Goal: Information Seeking & Learning: Learn about a topic

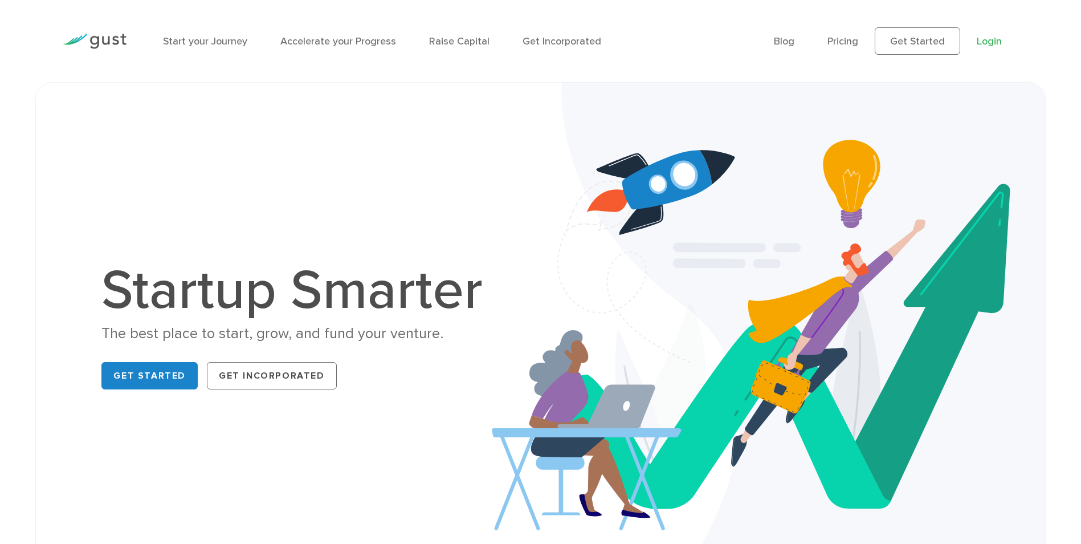
click at [986, 43] on link "Login" at bounding box center [989, 41] width 25 height 12
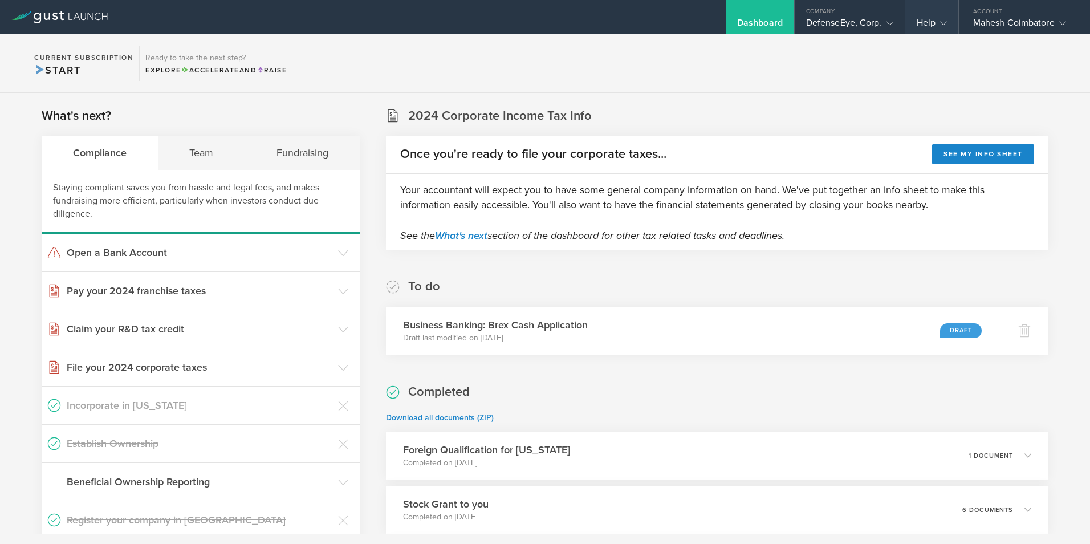
click at [947, 21] on div "Help" at bounding box center [931, 17] width 53 height 34
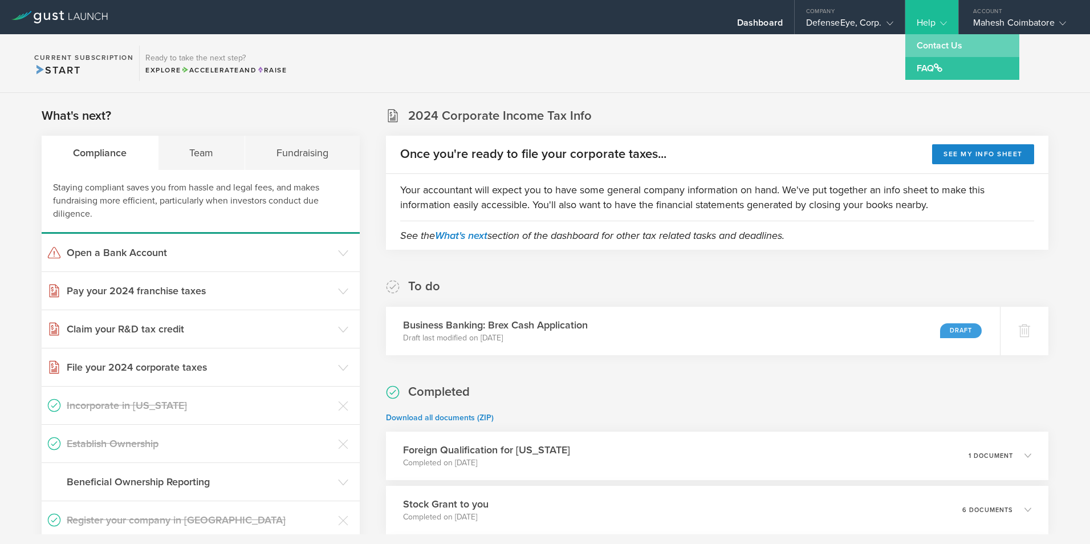
click at [934, 48] on link "Contact Us" at bounding box center [962, 45] width 114 height 23
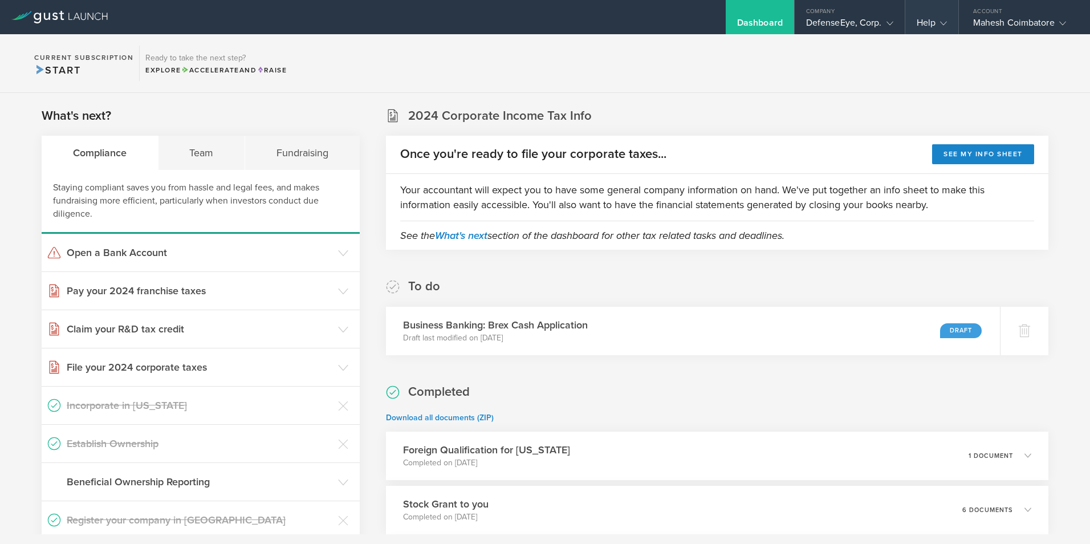
click at [940, 21] on icon at bounding box center [943, 23] width 7 height 7
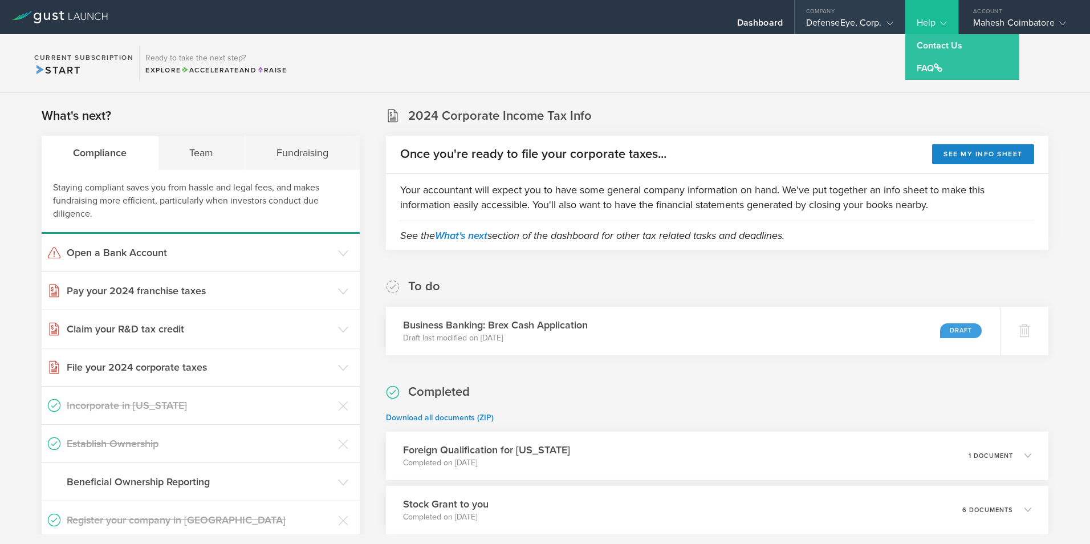
click at [891, 21] on icon at bounding box center [889, 23] width 7 height 7
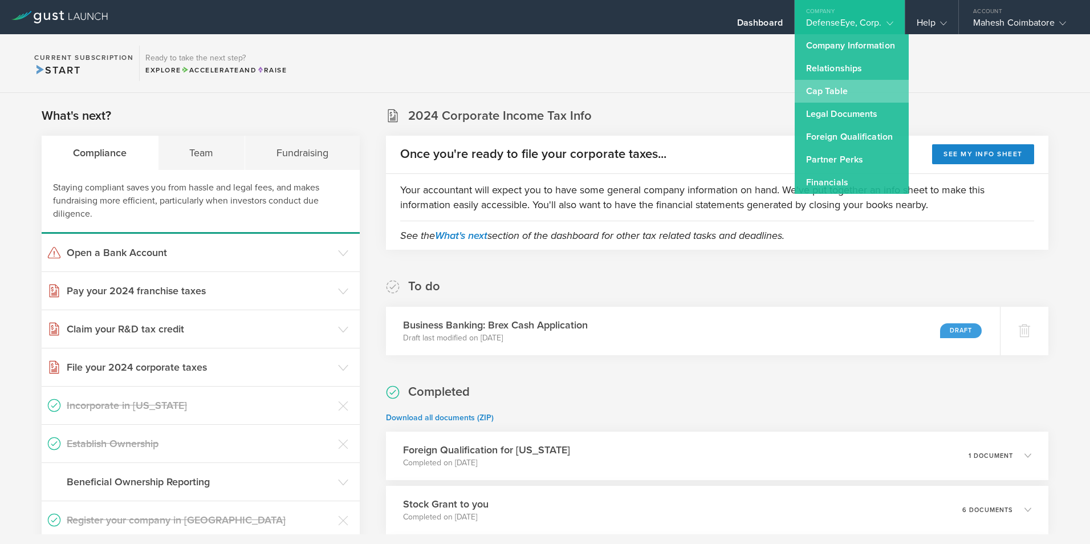
click at [821, 87] on link "Cap Table" at bounding box center [852, 91] width 114 height 23
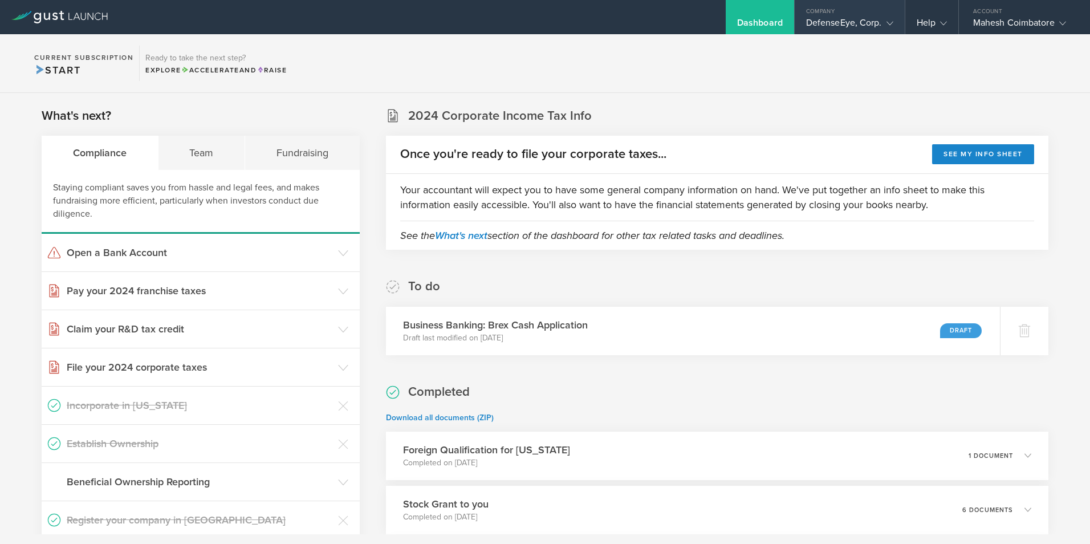
click at [887, 25] on icon at bounding box center [889, 23] width 7 height 7
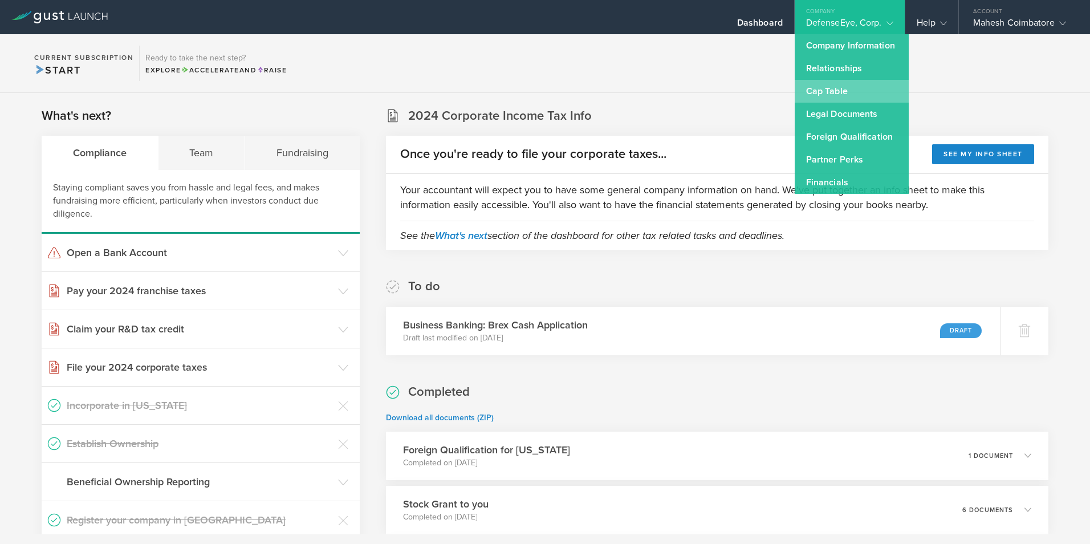
click at [832, 93] on link "Cap Table" at bounding box center [852, 91] width 114 height 23
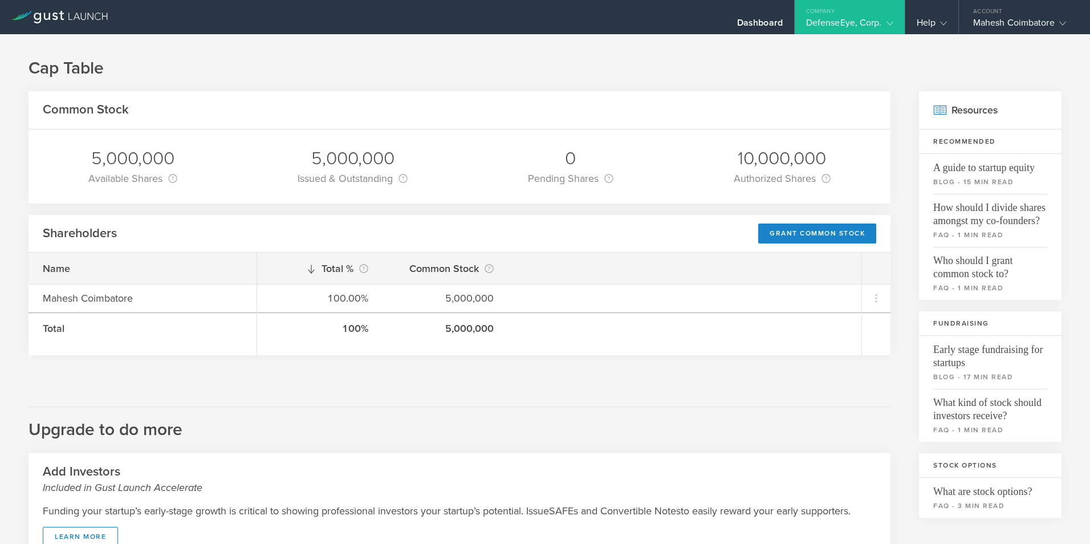
click at [312, 267] on icon at bounding box center [311, 268] width 9 height 9
click at [891, 22] on icon at bounding box center [889, 23] width 7 height 7
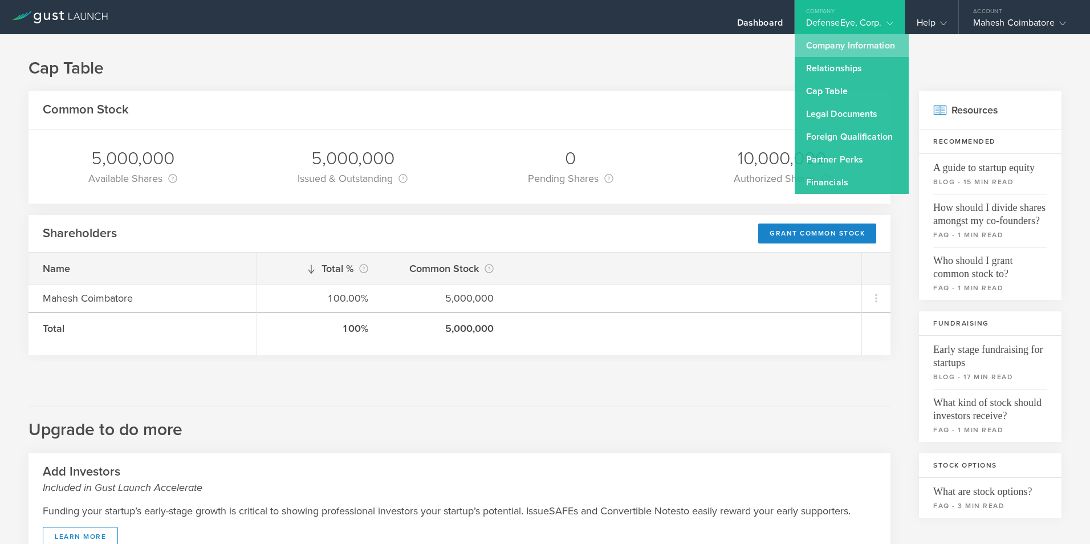
click at [877, 43] on link "Company Information" at bounding box center [852, 45] width 114 height 23
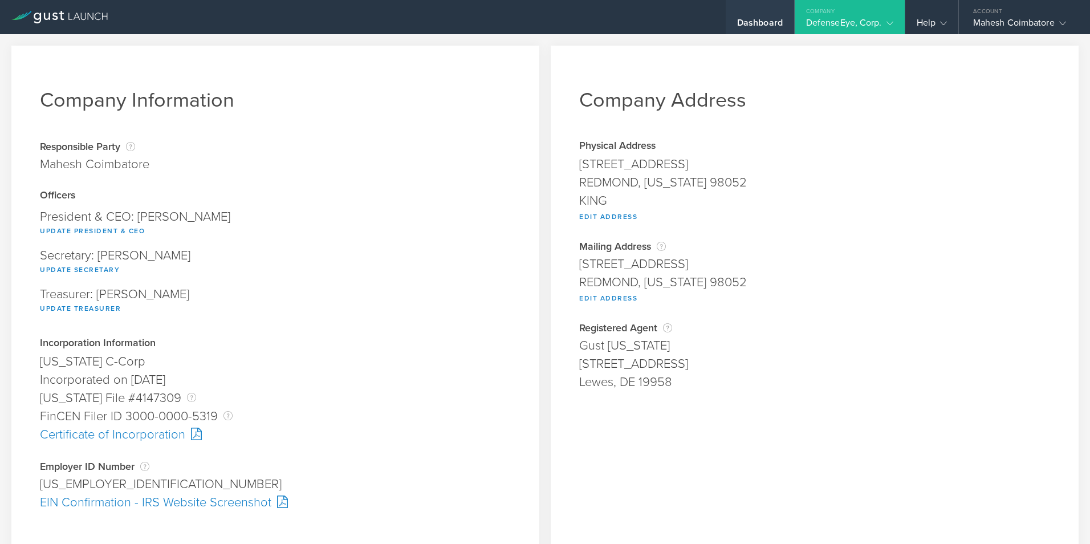
click at [769, 15] on div "Dashboard" at bounding box center [760, 17] width 68 height 34
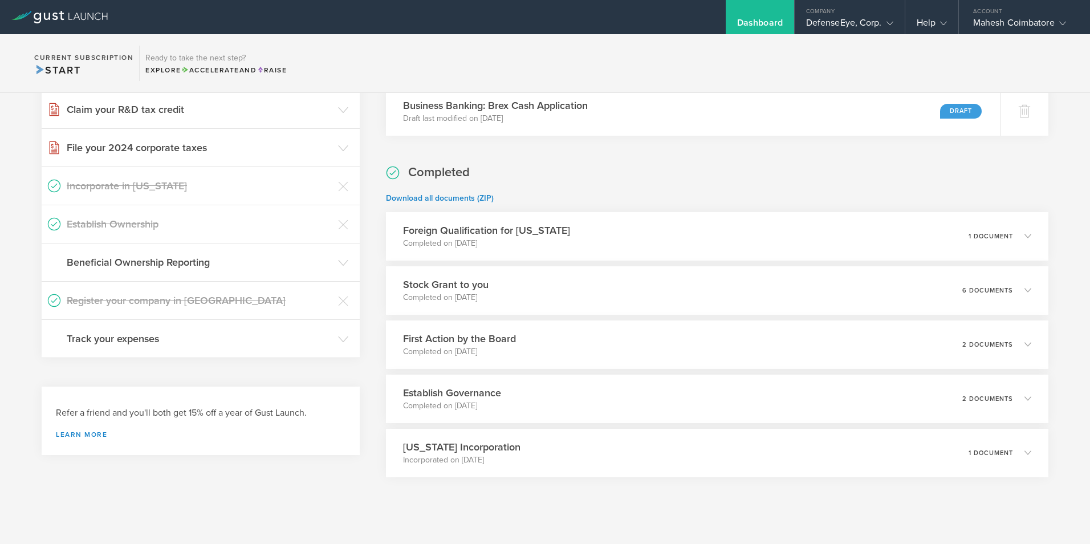
scroll to position [234, 0]
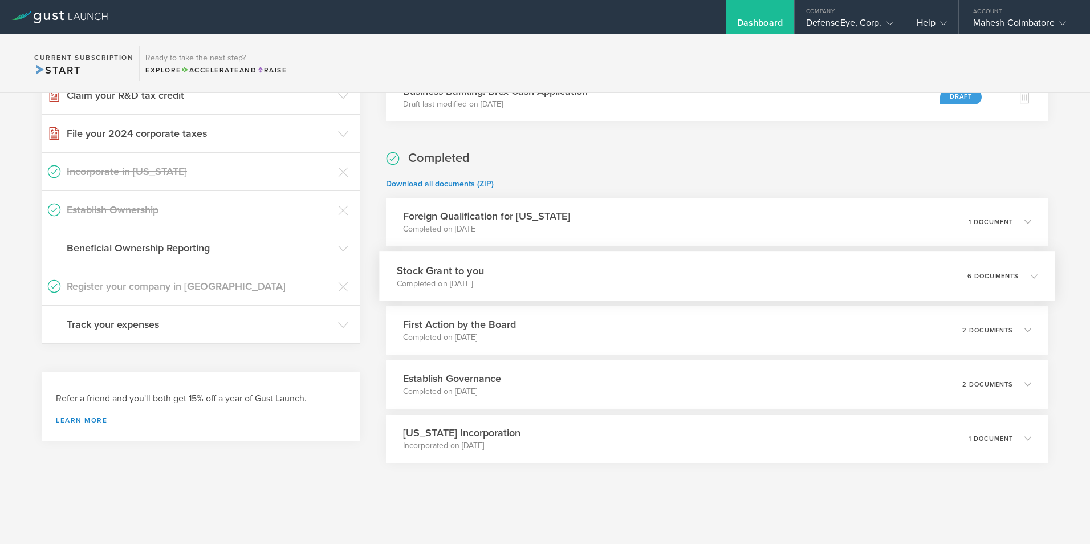
click at [1031, 274] on icon at bounding box center [1034, 275] width 7 height 7
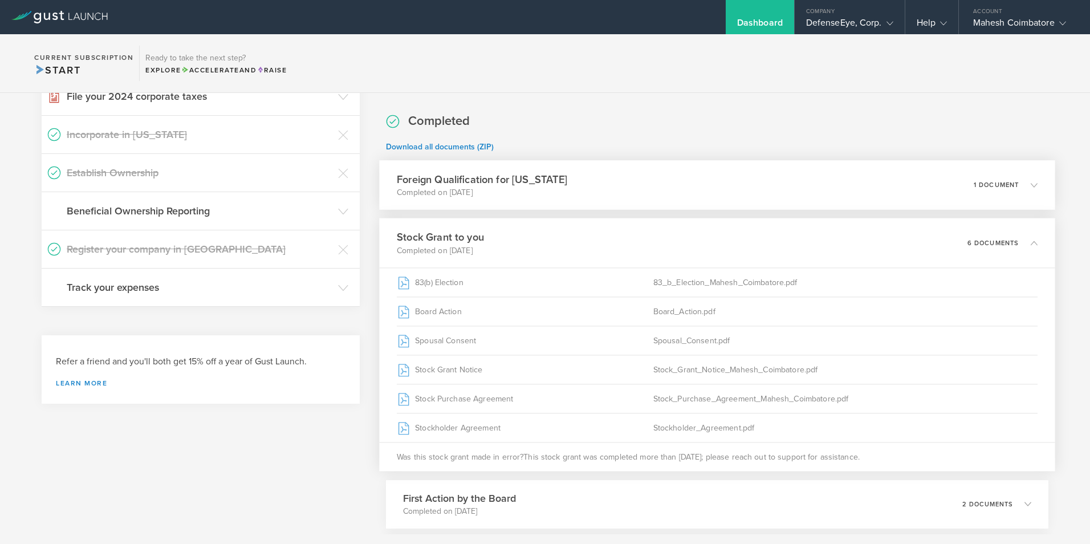
scroll to position [348, 0]
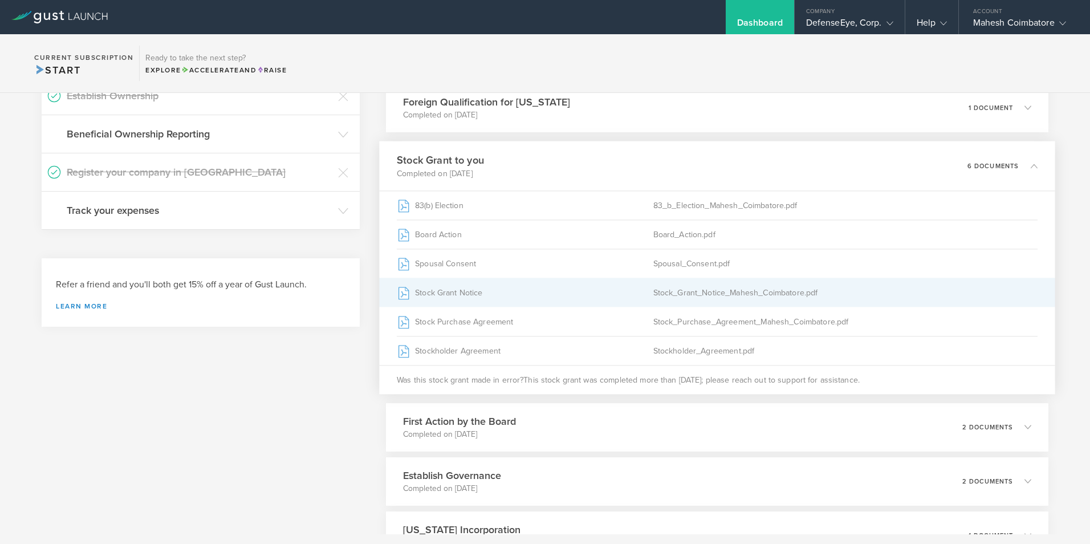
click at [710, 293] on div "Stock_Grant_Notice_Mahesh_Coimbatore.pdf" at bounding box center [845, 292] width 384 height 28
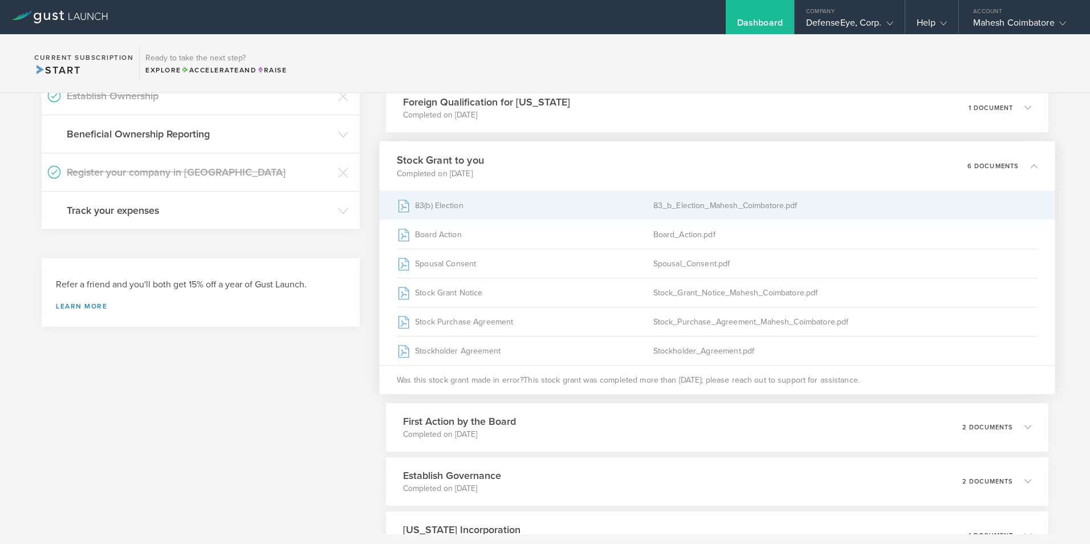
click at [447, 203] on div "83(b) Election" at bounding box center [525, 205] width 256 height 28
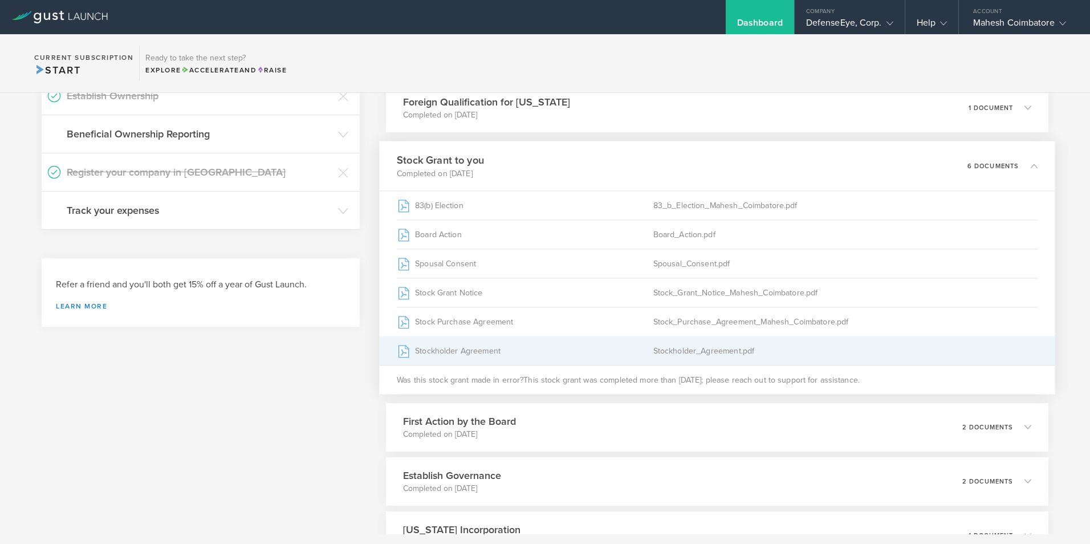
click at [681, 351] on div "Stockholder_Agreement.pdf" at bounding box center [845, 350] width 384 height 28
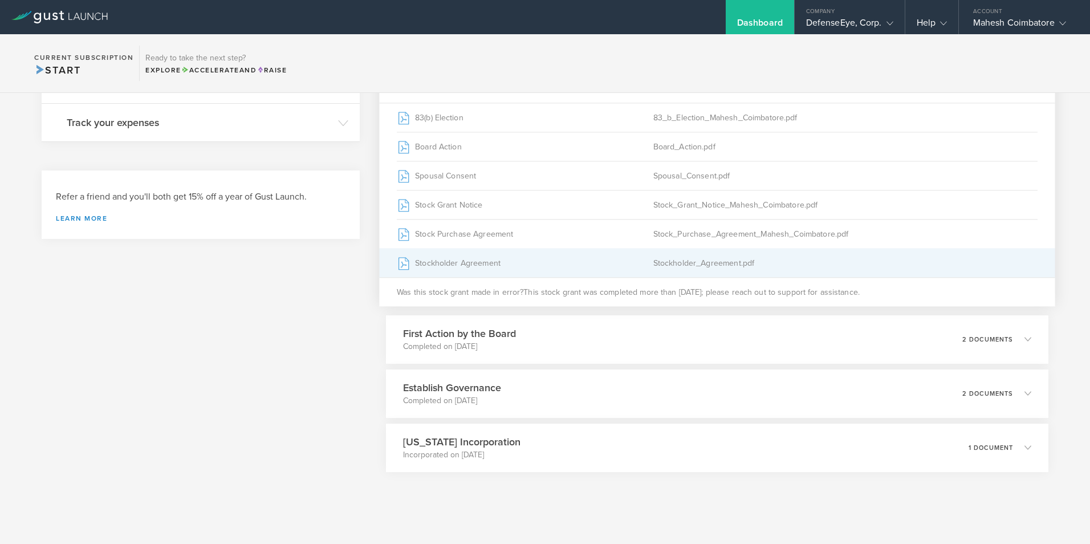
scroll to position [445, 0]
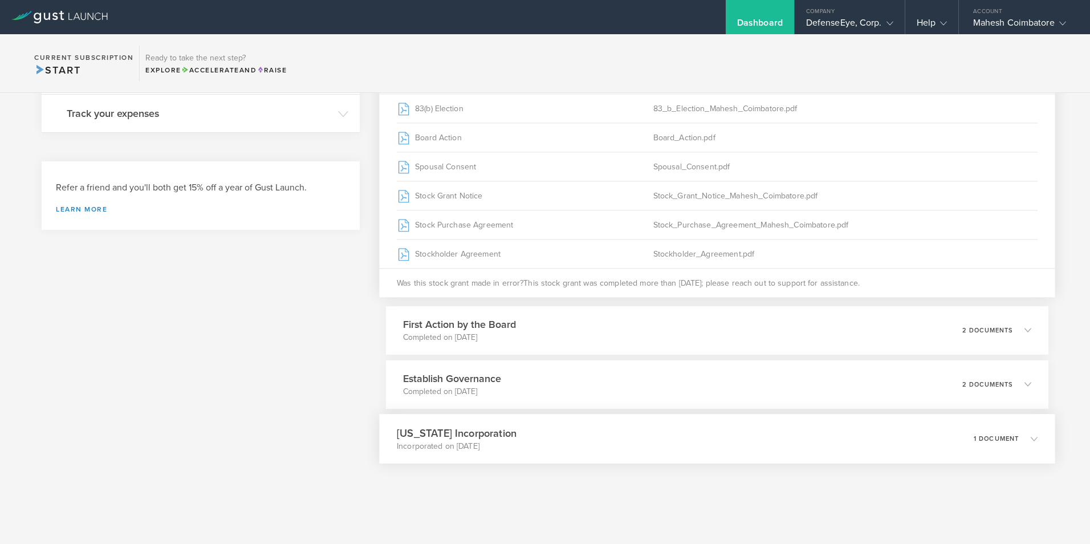
click at [1031, 439] on icon at bounding box center [1034, 438] width 7 height 7
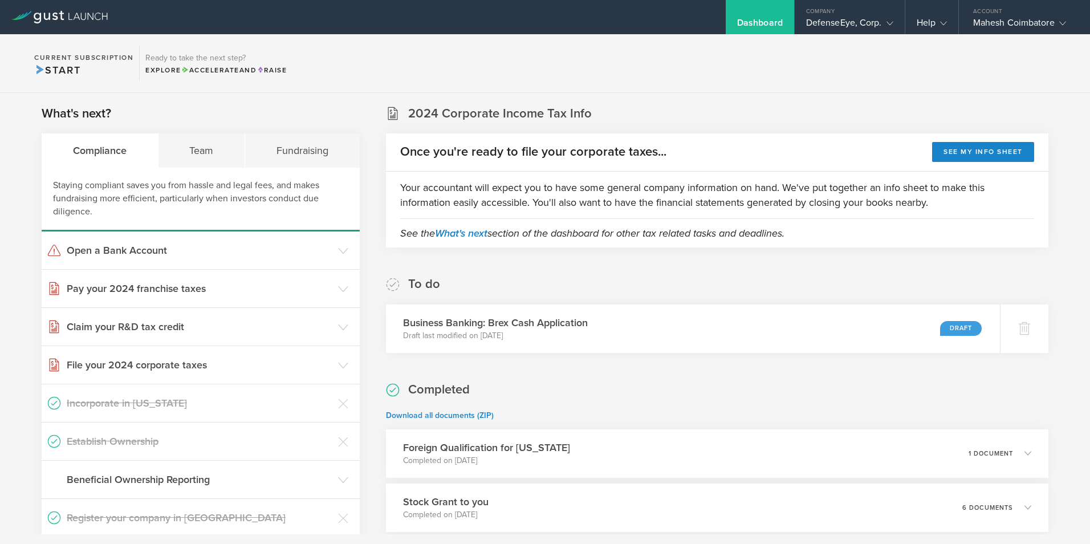
scroll to position [0, 0]
click at [889, 25] on polyline at bounding box center [889, 23] width 6 height 3
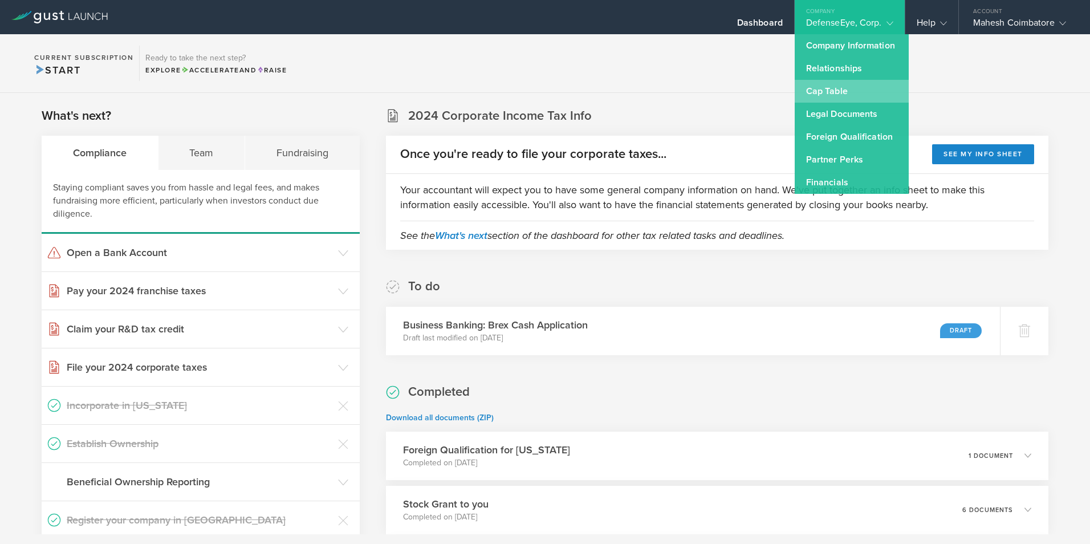
click at [834, 91] on link "Cap Table" at bounding box center [852, 91] width 114 height 23
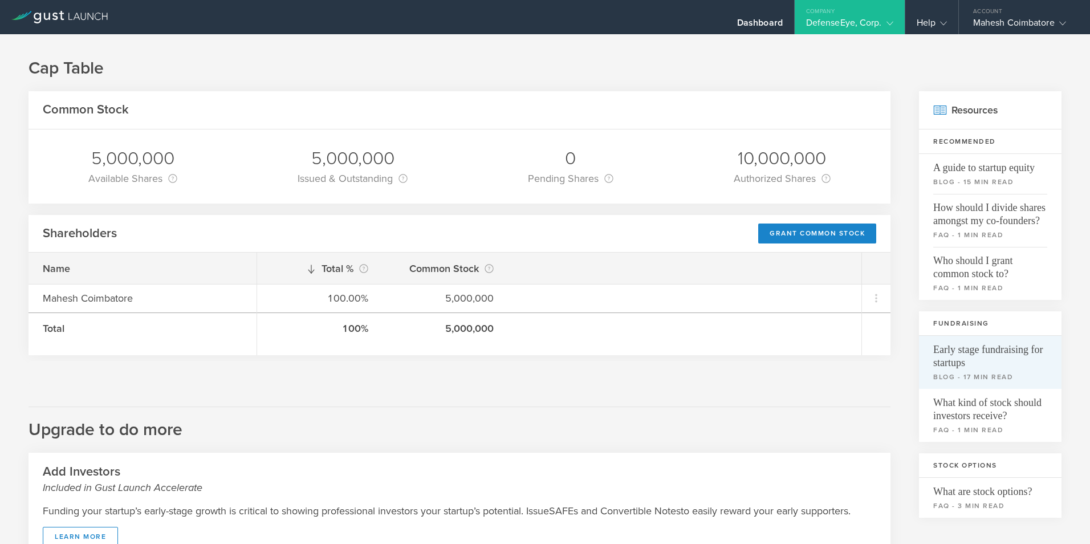
click at [919, 347] on link "Early stage fundraising for startups blog - 17 min read" at bounding box center [990, 362] width 142 height 53
click at [940, 22] on icon at bounding box center [943, 23] width 7 height 7
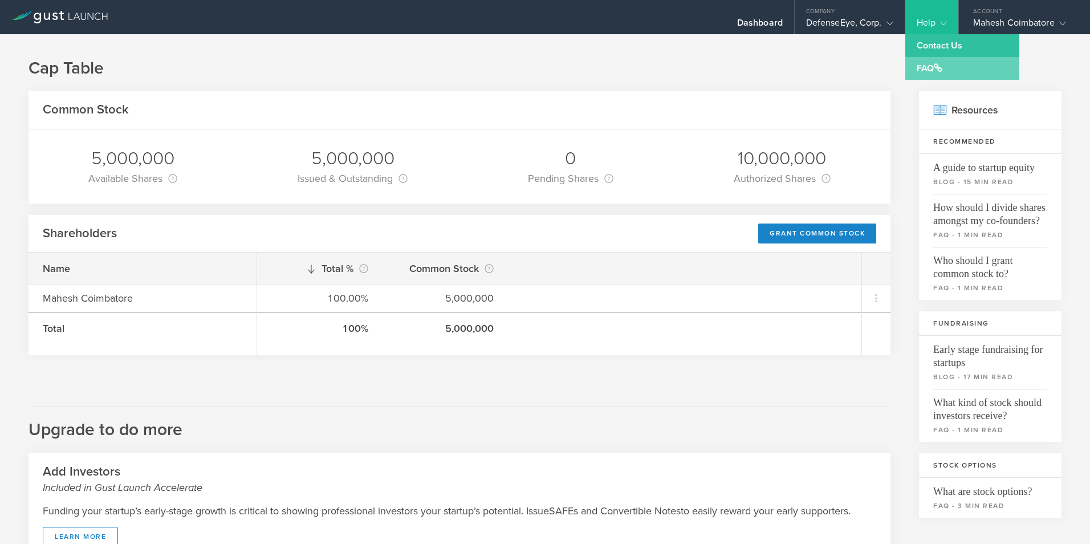
click at [927, 68] on link "FAQ" at bounding box center [962, 68] width 114 height 23
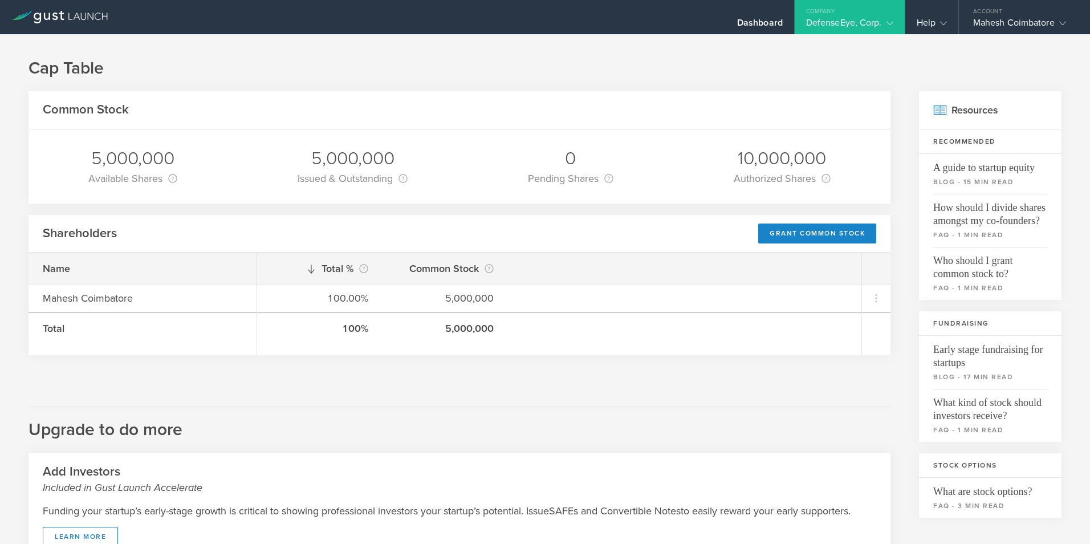
click at [511, 388] on div "Common Stock 5,000,000 Available Shares This is the number of shares that the c…" at bounding box center [459, 422] width 862 height 663
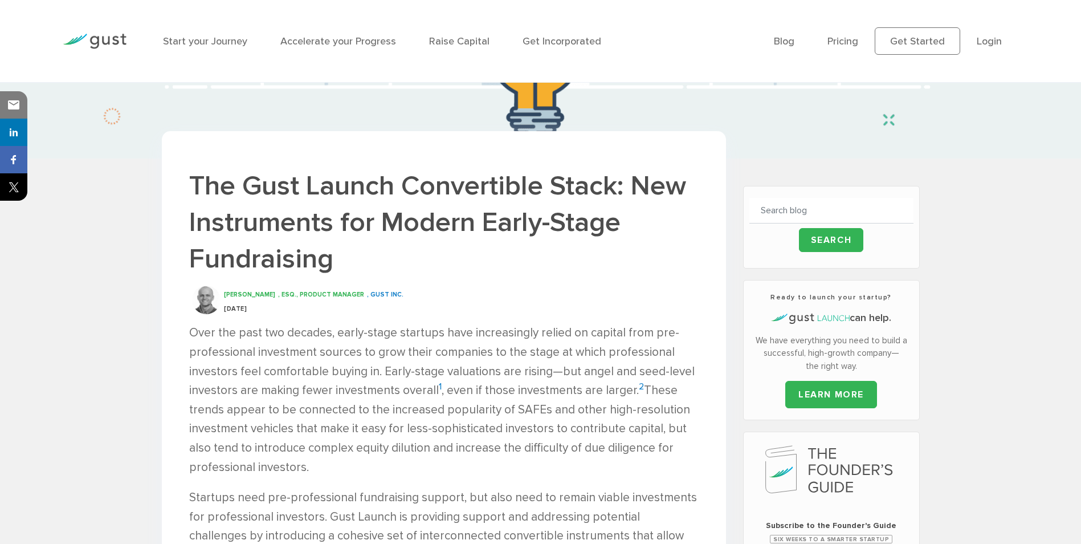
scroll to position [285, 0]
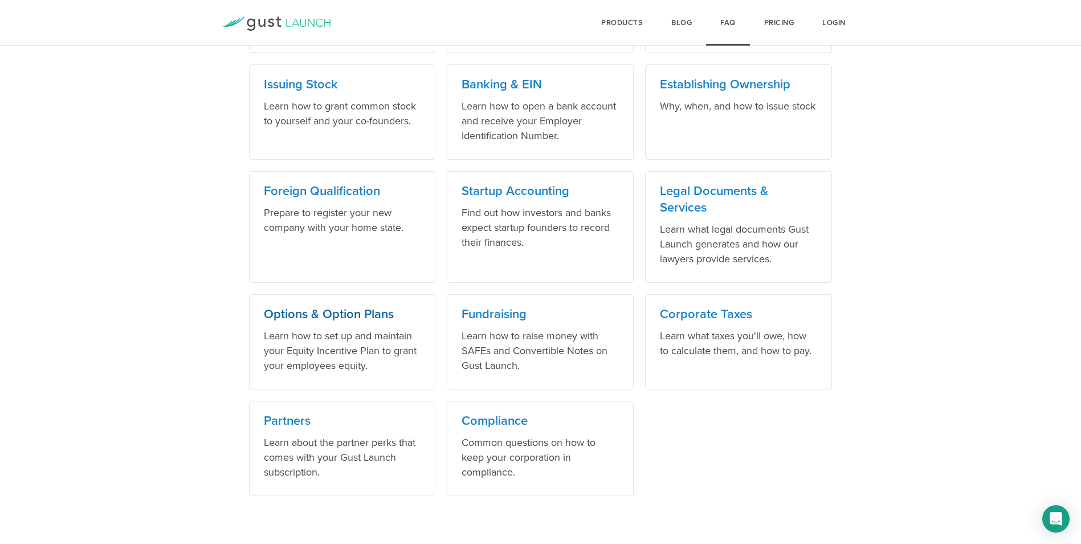
scroll to position [653, 0]
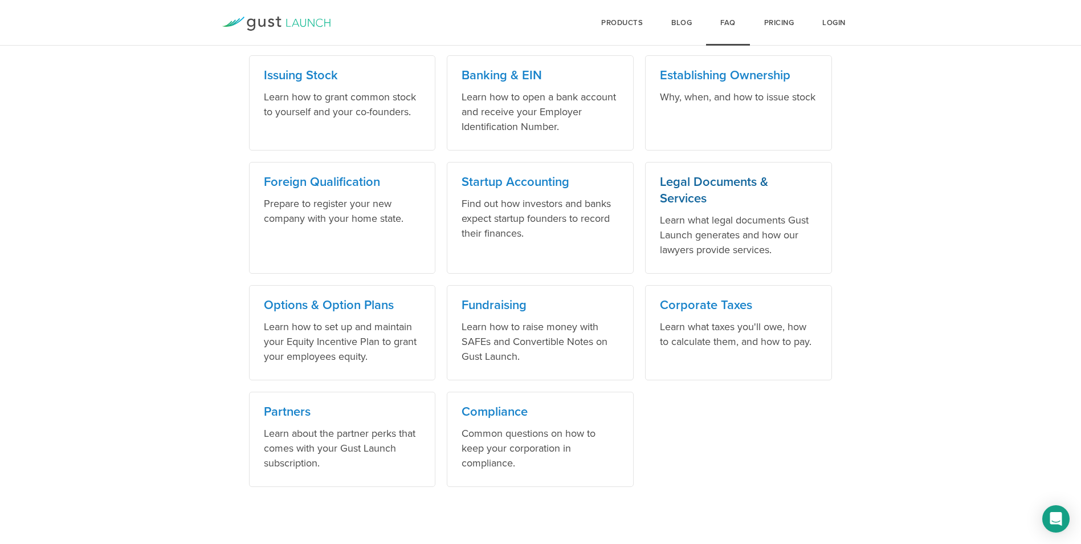
click at [689, 200] on h3 "Legal Documents & Services" at bounding box center [738, 190] width 157 height 33
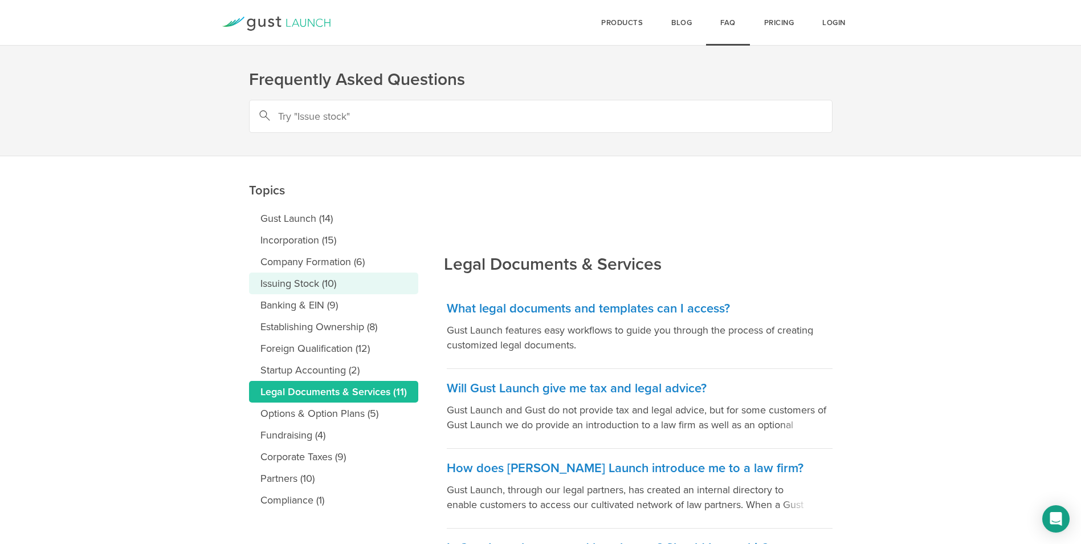
click at [299, 279] on link "Issuing Stock (10)" at bounding box center [333, 283] width 169 height 22
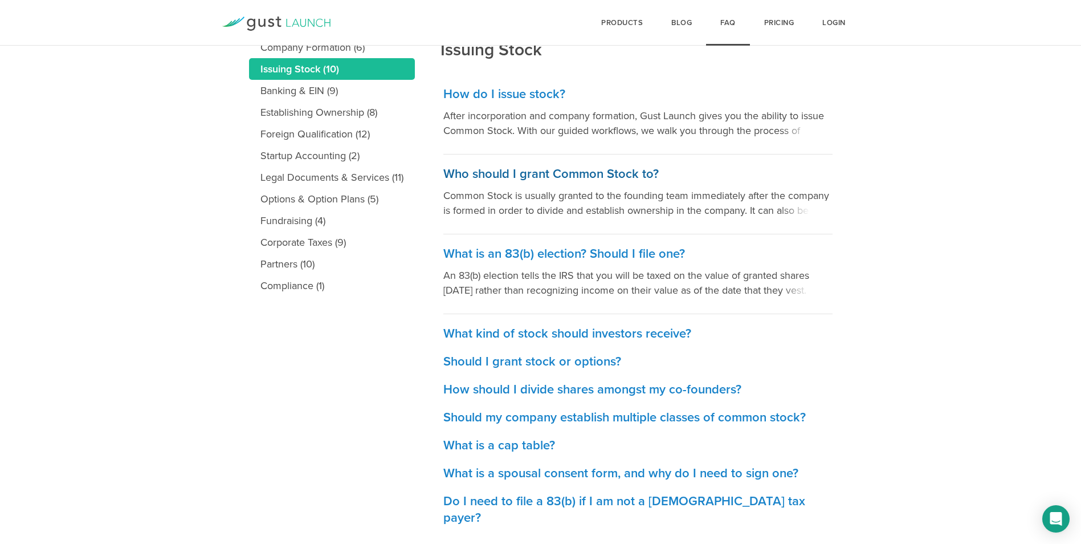
scroll to position [226, 0]
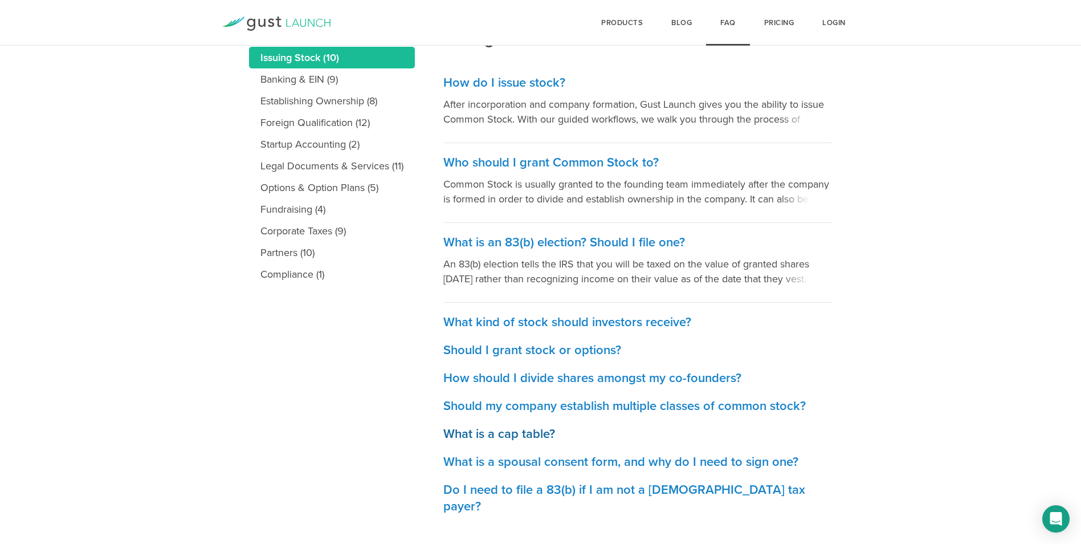
click at [524, 434] on h3 "What is a cap table?" at bounding box center [637, 434] width 389 height 17
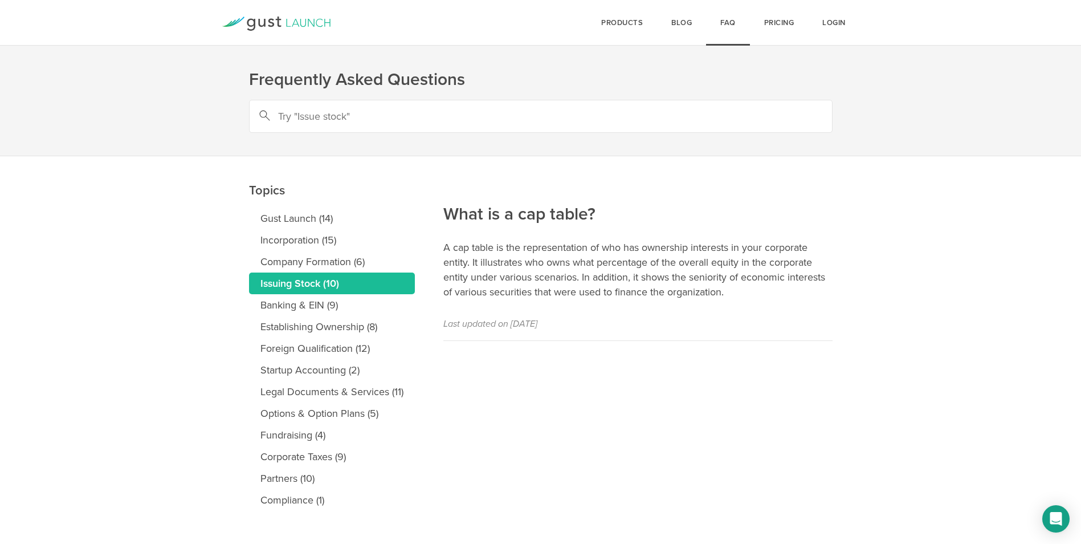
click at [465, 274] on p "A cap table is the representation of who has ownership interests in your corpor…" at bounding box center [637, 269] width 389 height 59
click at [327, 119] on input "text" at bounding box center [541, 116] width 584 height 33
type input "cap table report"
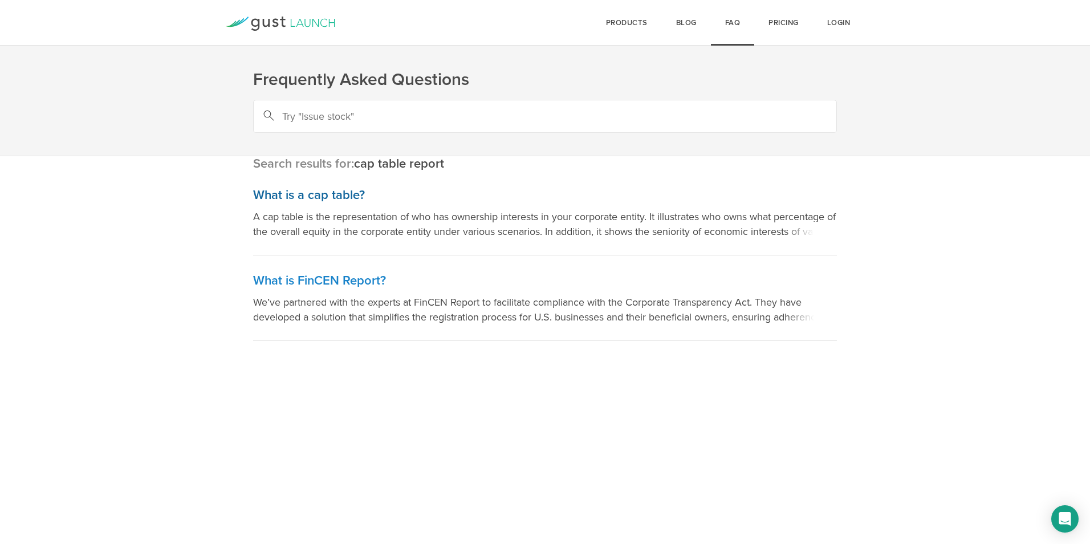
click at [344, 196] on h3 "What is a cap table?" at bounding box center [545, 195] width 584 height 17
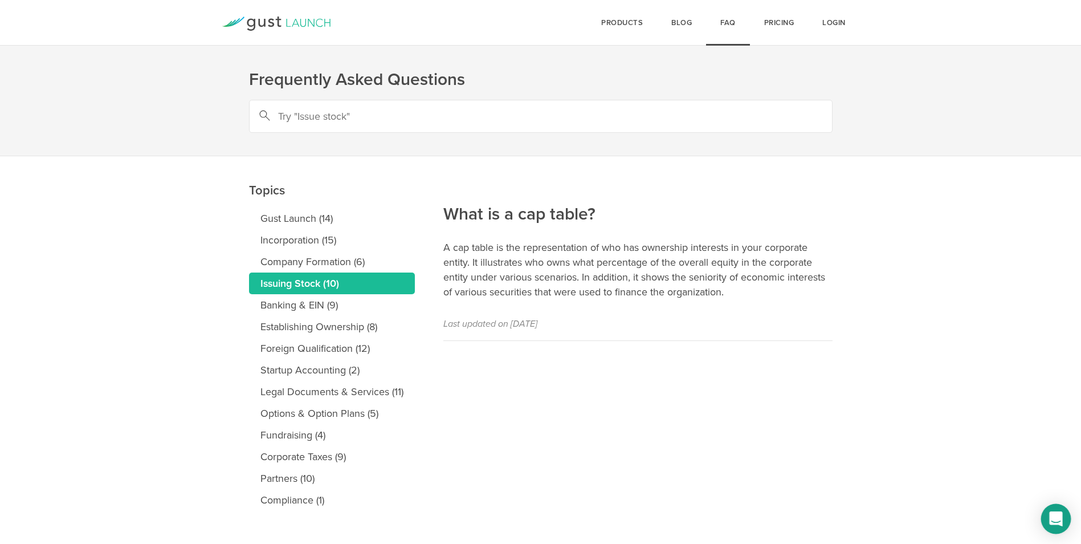
click at [1060, 512] on icon "Open Intercom Messenger" at bounding box center [1056, 518] width 15 height 15
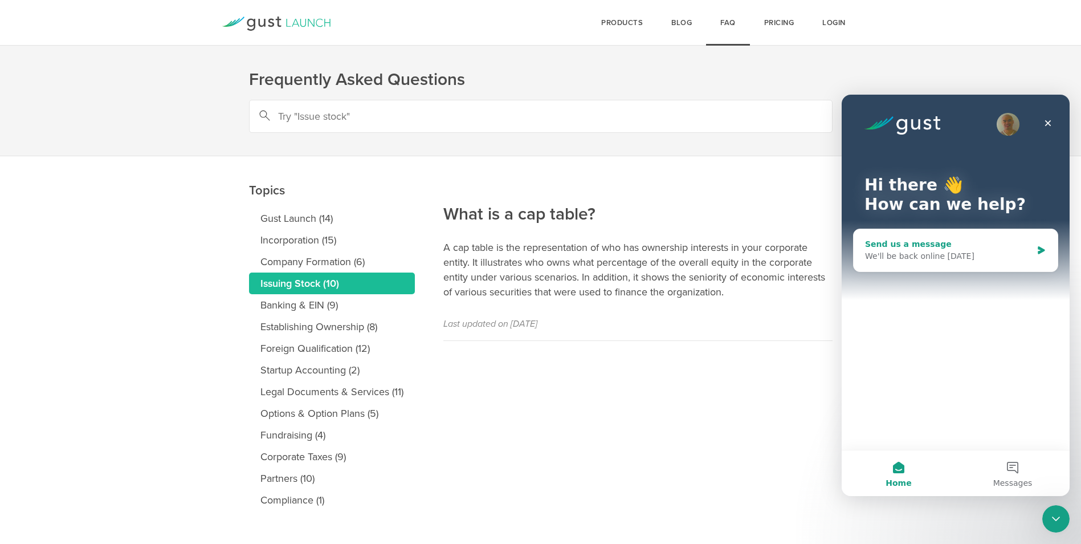
click at [943, 240] on div "Send us a message" at bounding box center [948, 244] width 167 height 12
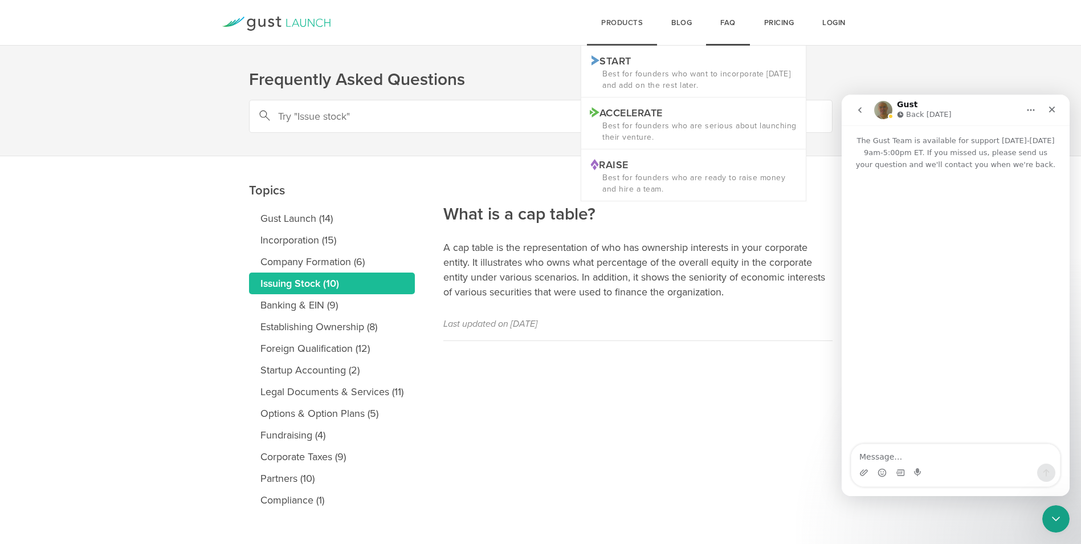
click at [633, 21] on div "products Start Logo START Best for founders who want to incorporate today and a…" at bounding box center [622, 23] width 70 height 46
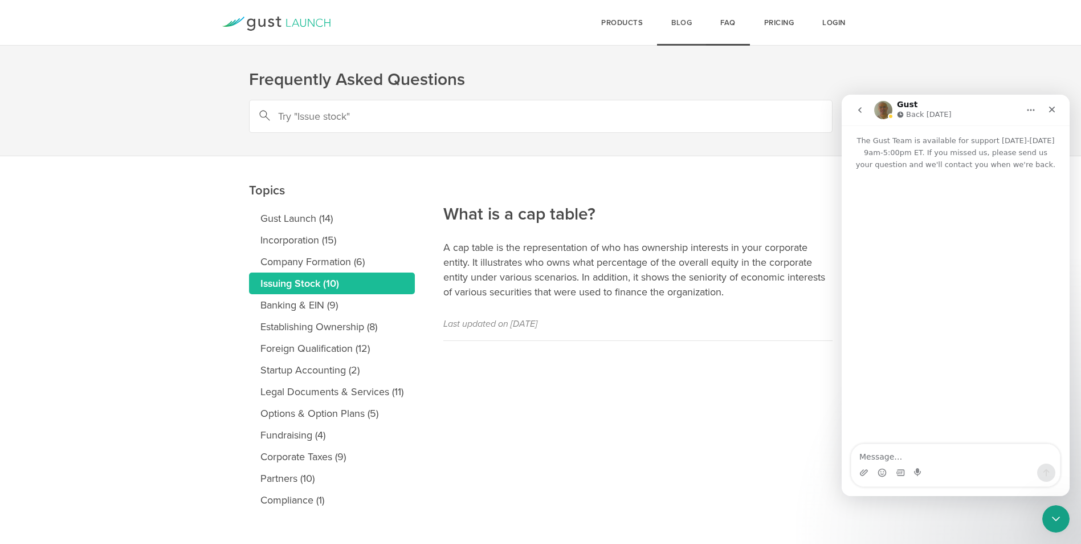
click at [668, 19] on link "Blog" at bounding box center [681, 23] width 49 height 46
